Goal: Information Seeking & Learning: Learn about a topic

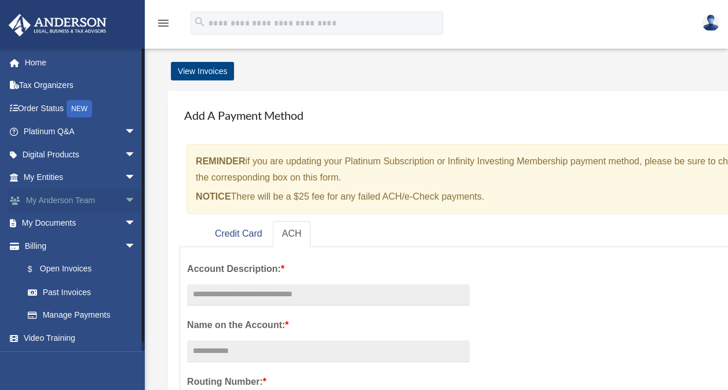
click at [124, 200] on span "arrow_drop_down" at bounding box center [135, 201] width 23 height 24
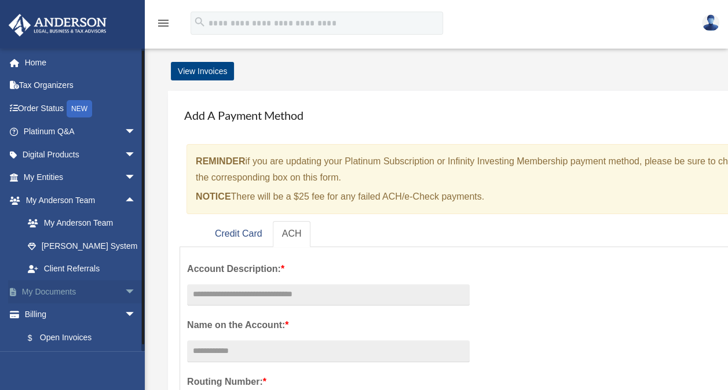
scroll to position [41, 0]
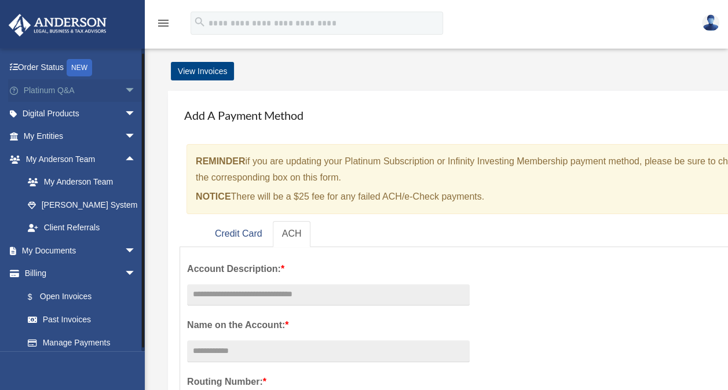
click at [124, 90] on span "arrow_drop_down" at bounding box center [135, 91] width 23 height 24
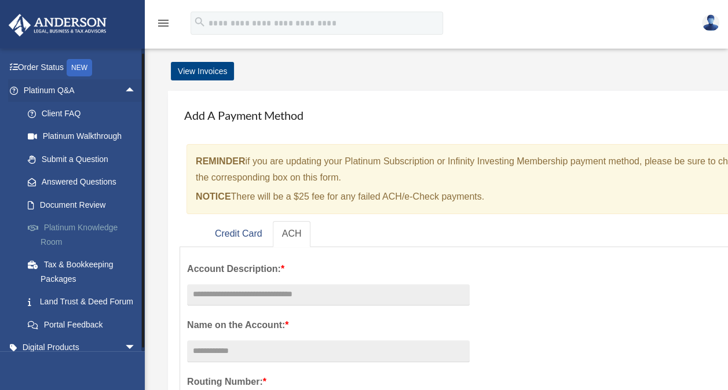
click at [104, 228] on link "Platinum Knowledge Room" at bounding box center [84, 234] width 137 height 37
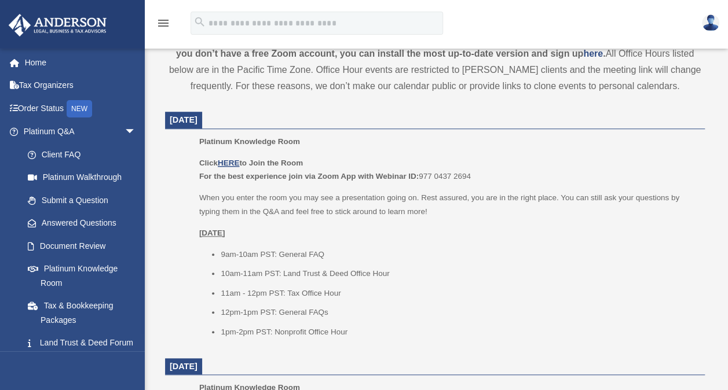
scroll to position [421, 0]
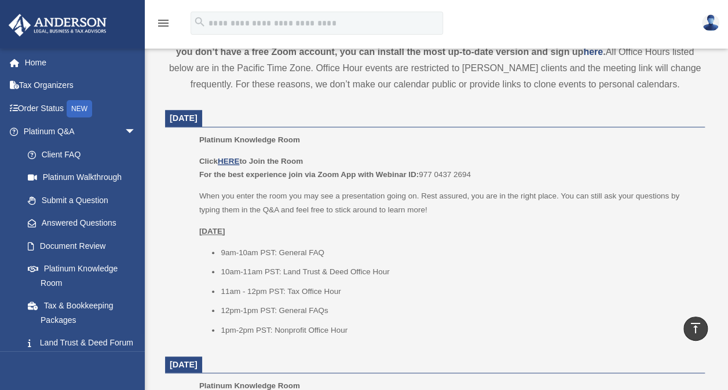
click at [197, 118] on span "[DATE]" at bounding box center [184, 117] width 28 height 9
click at [233, 157] on u "HERE" at bounding box center [228, 161] width 21 height 9
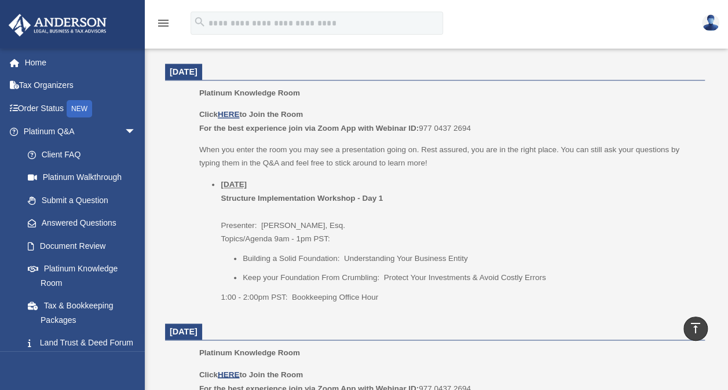
scroll to position [715, 0]
